Goal: Check status

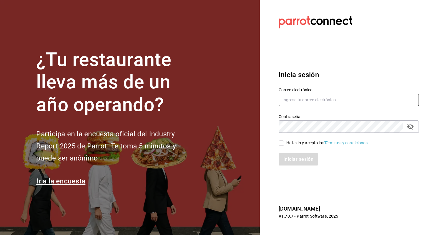
click at [309, 101] on input "text" at bounding box center [349, 100] width 140 height 12
type input "[EMAIL_ADDRESS][DOMAIN_NAME]"
click at [282, 144] on input "He leído y acepto los Términos y condiciones." at bounding box center [281, 142] width 5 height 5
checkbox input "true"
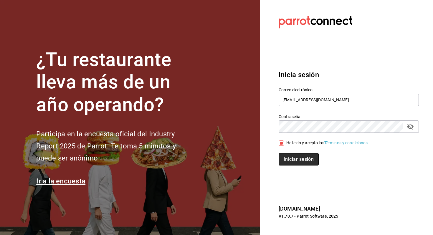
click at [284, 160] on button "Iniciar sesión" at bounding box center [299, 159] width 40 height 12
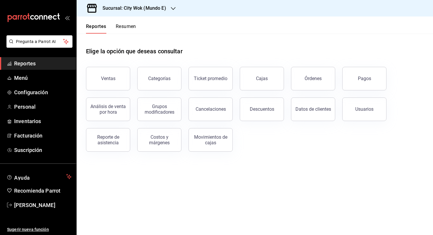
click at [125, 32] on button "Resumen" at bounding box center [126, 29] width 20 height 10
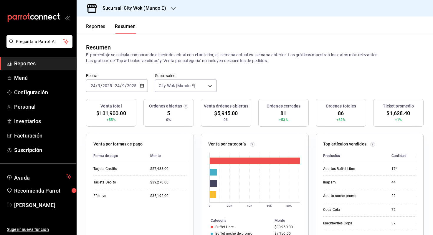
click at [134, 5] on h3 "Sucursal: City Wok (Mundo E)" at bounding box center [132, 8] width 68 height 7
click at [127, 36] on div "City Wok (Tepeyac)" at bounding box center [120, 39] width 79 height 6
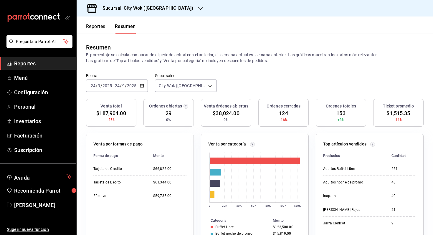
click at [167, 11] on div "Sucursal: City Wok (Tepeyac)" at bounding box center [143, 8] width 124 height 16
click at [147, 25] on div "City Wok (Mundo E)" at bounding box center [120, 25] width 79 height 6
